Goal: Browse casually

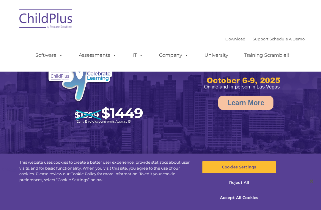
select select "MEDIUM"
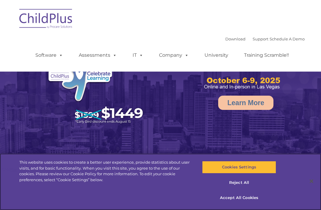
select select "MEDIUM"
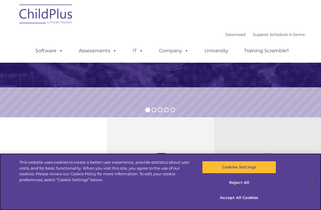
scroll to position [113, 0]
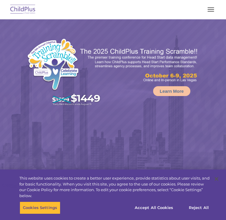
select select "MEDIUM"
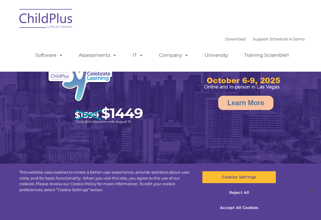
select select "MEDIUM"
